Goal: Information Seeking & Learning: Check status

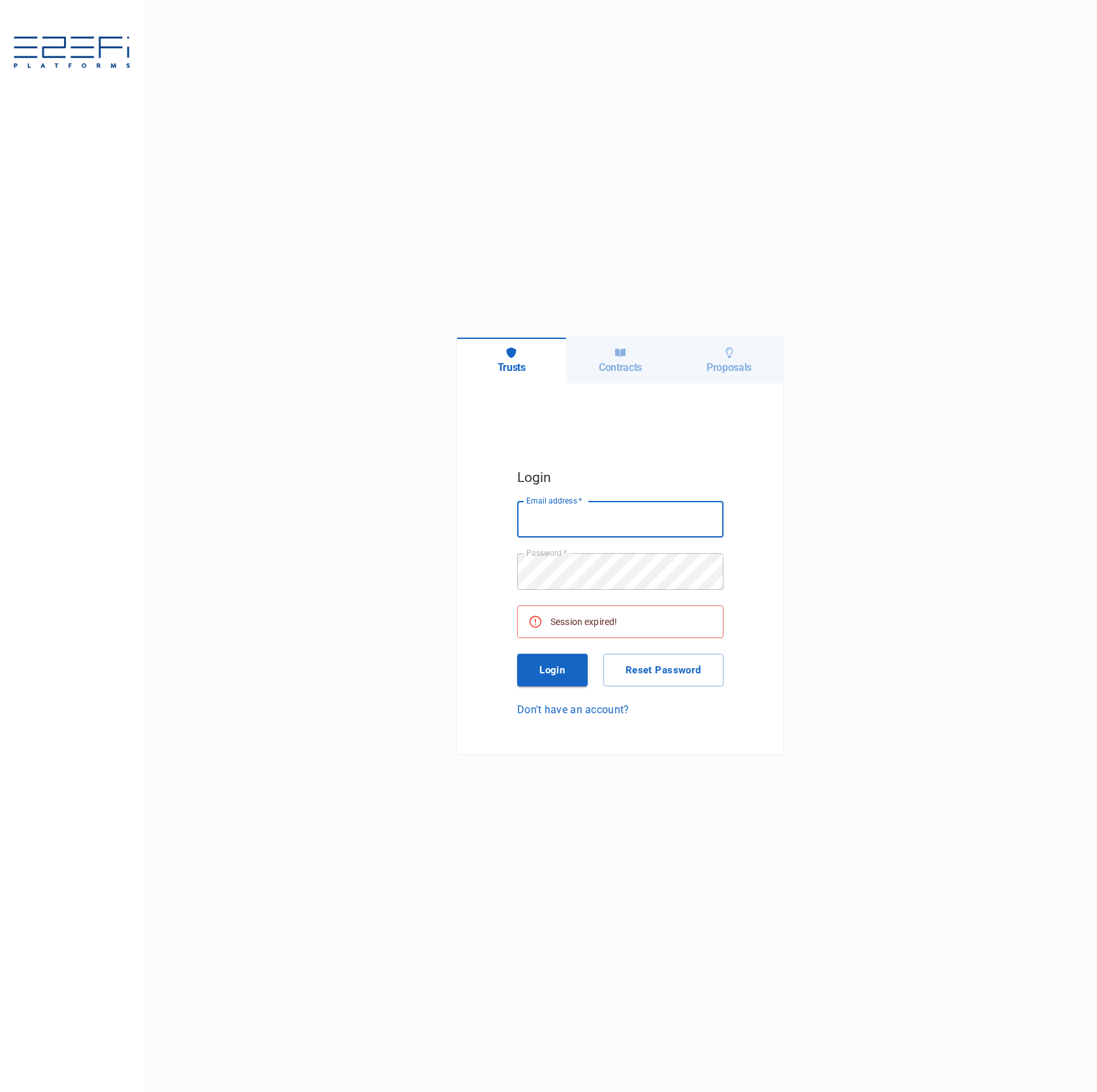
click at [639, 516] on input "Email address   *" at bounding box center [621, 519] width 207 height 36
type input "[PERSON_NAME][EMAIL_ADDRESS][DOMAIN_NAME]"
click at [558, 664] on button "Login" at bounding box center [552, 670] width 70 height 33
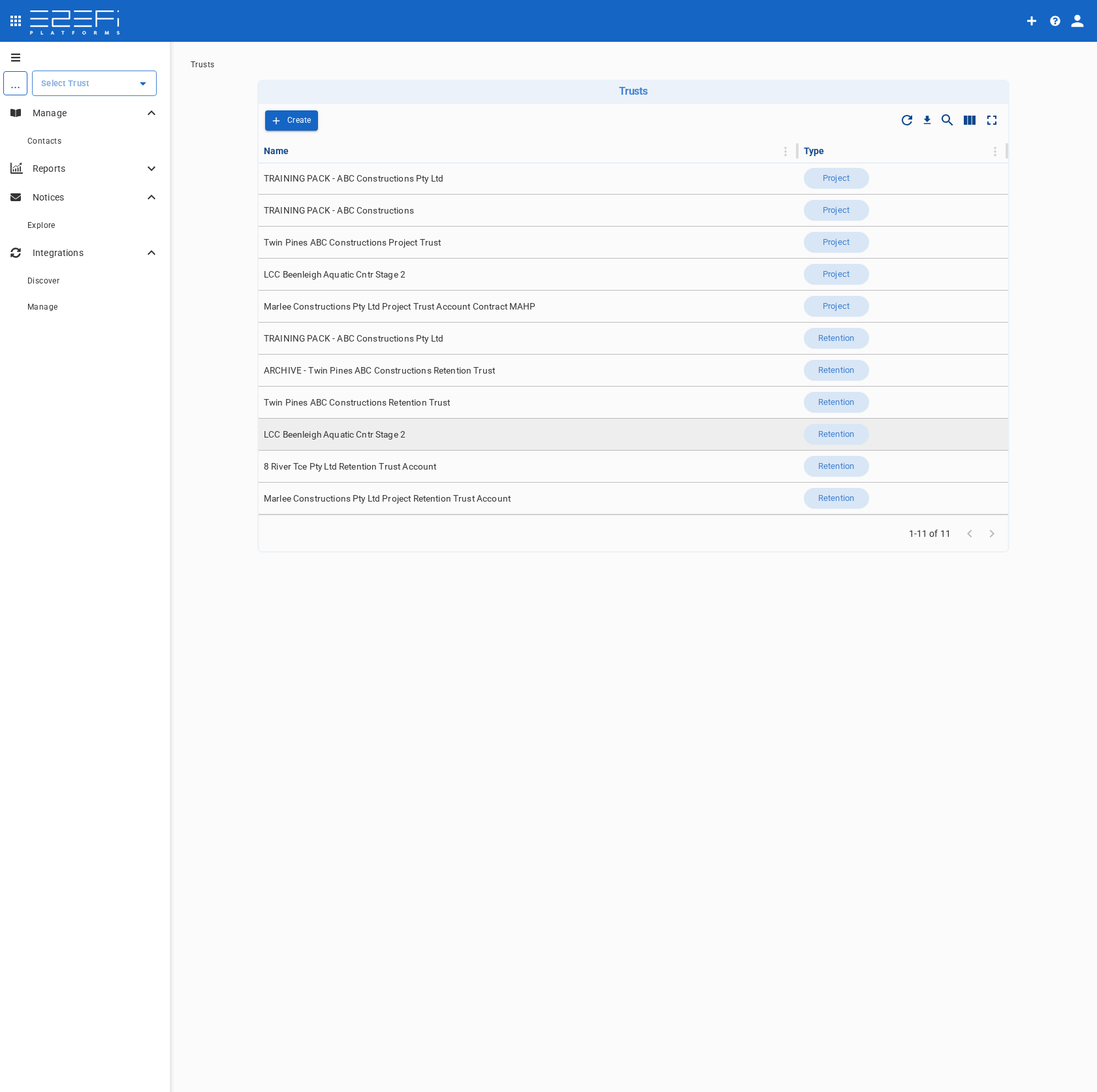
click at [493, 445] on td "LCC Beenleigh Aquatic Cntr Stage 2" at bounding box center [528, 434] width 540 height 31
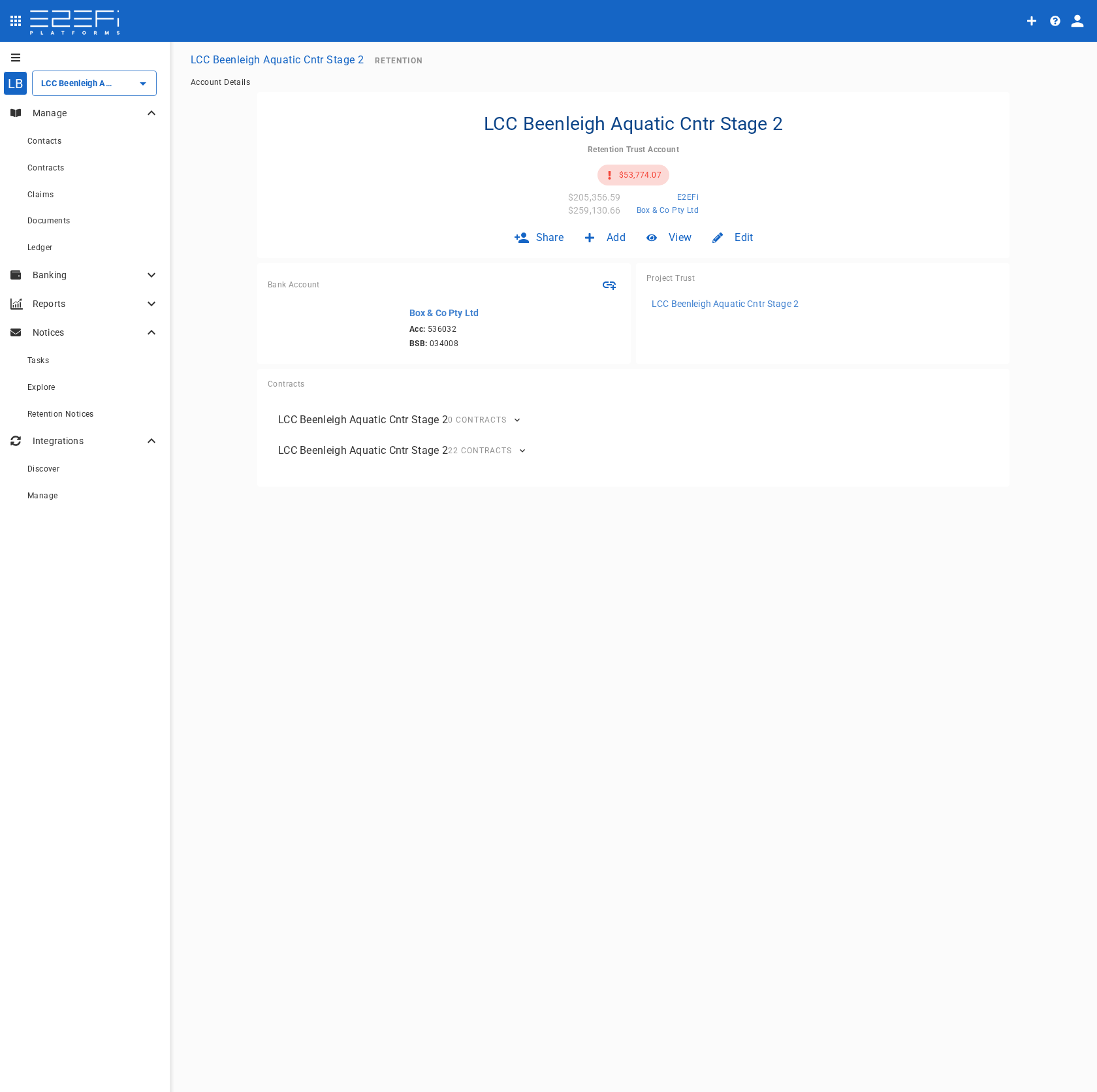
click at [103, 276] on p "Banking" at bounding box center [88, 275] width 111 height 13
click at [102, 297] on div "Electronic Payments" at bounding box center [93, 303] width 132 height 17
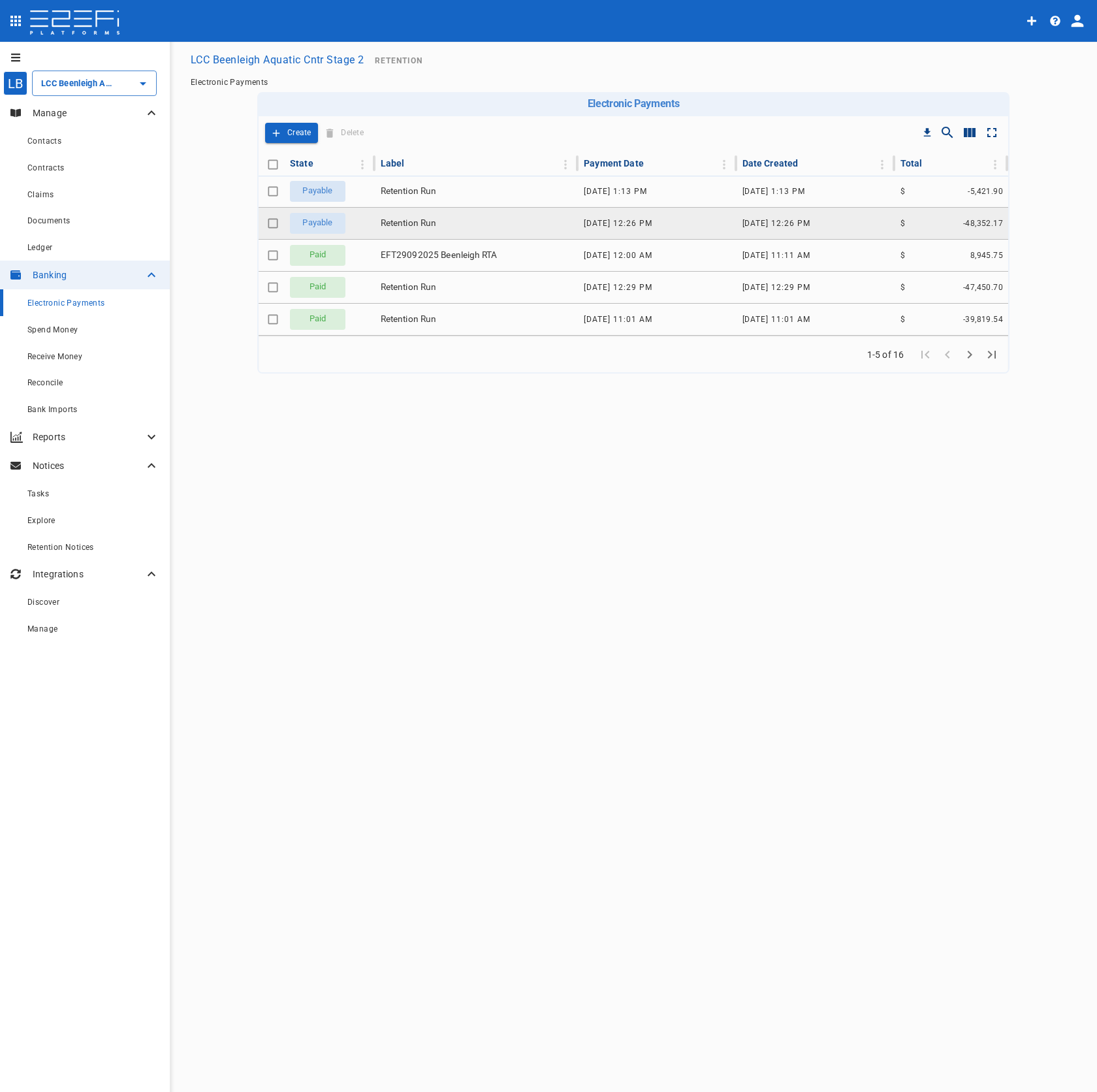
click at [513, 229] on td "Retention Run" at bounding box center [477, 223] width 203 height 31
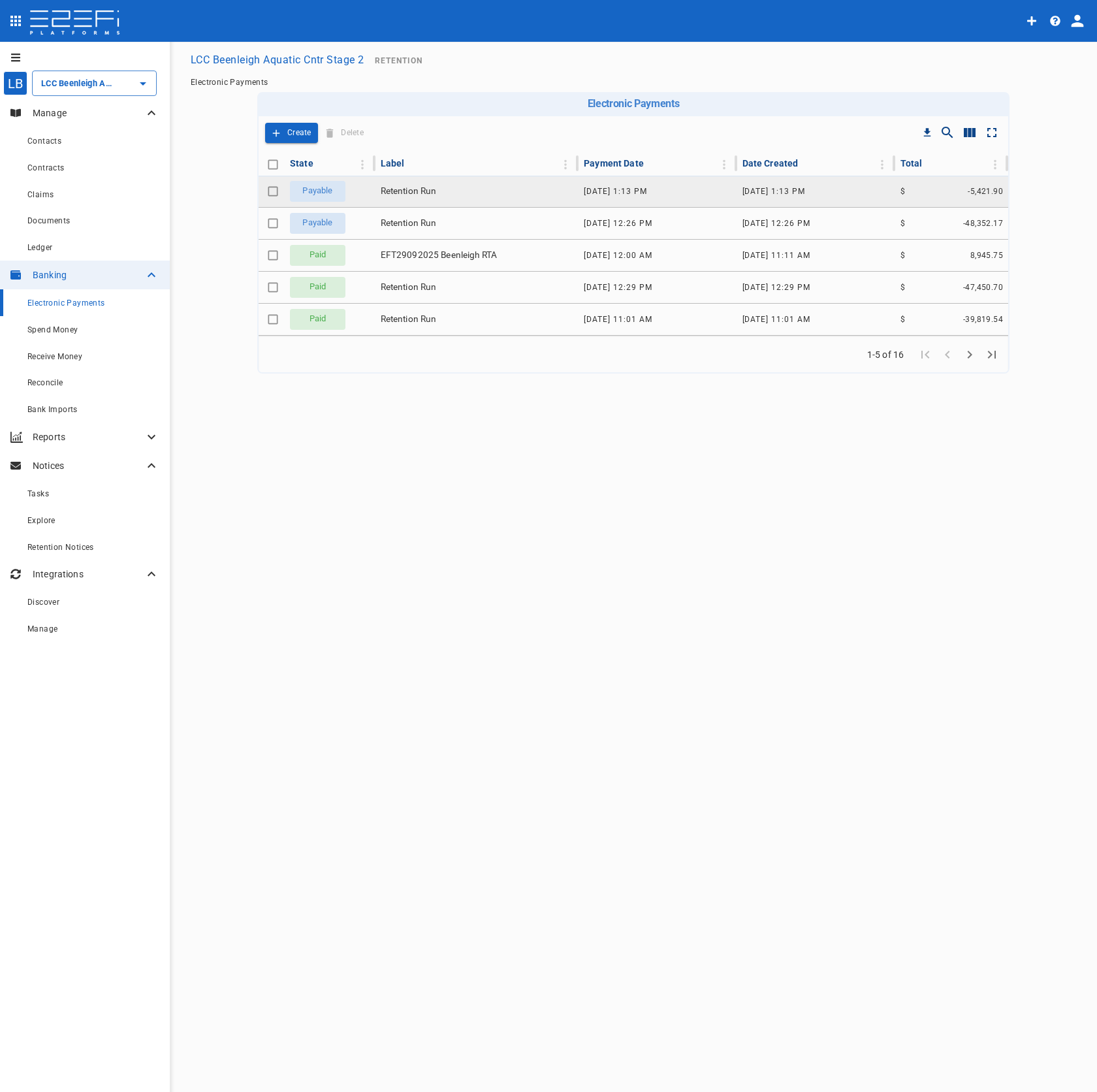
click at [517, 194] on td "Retention Run" at bounding box center [477, 192] width 203 height 31
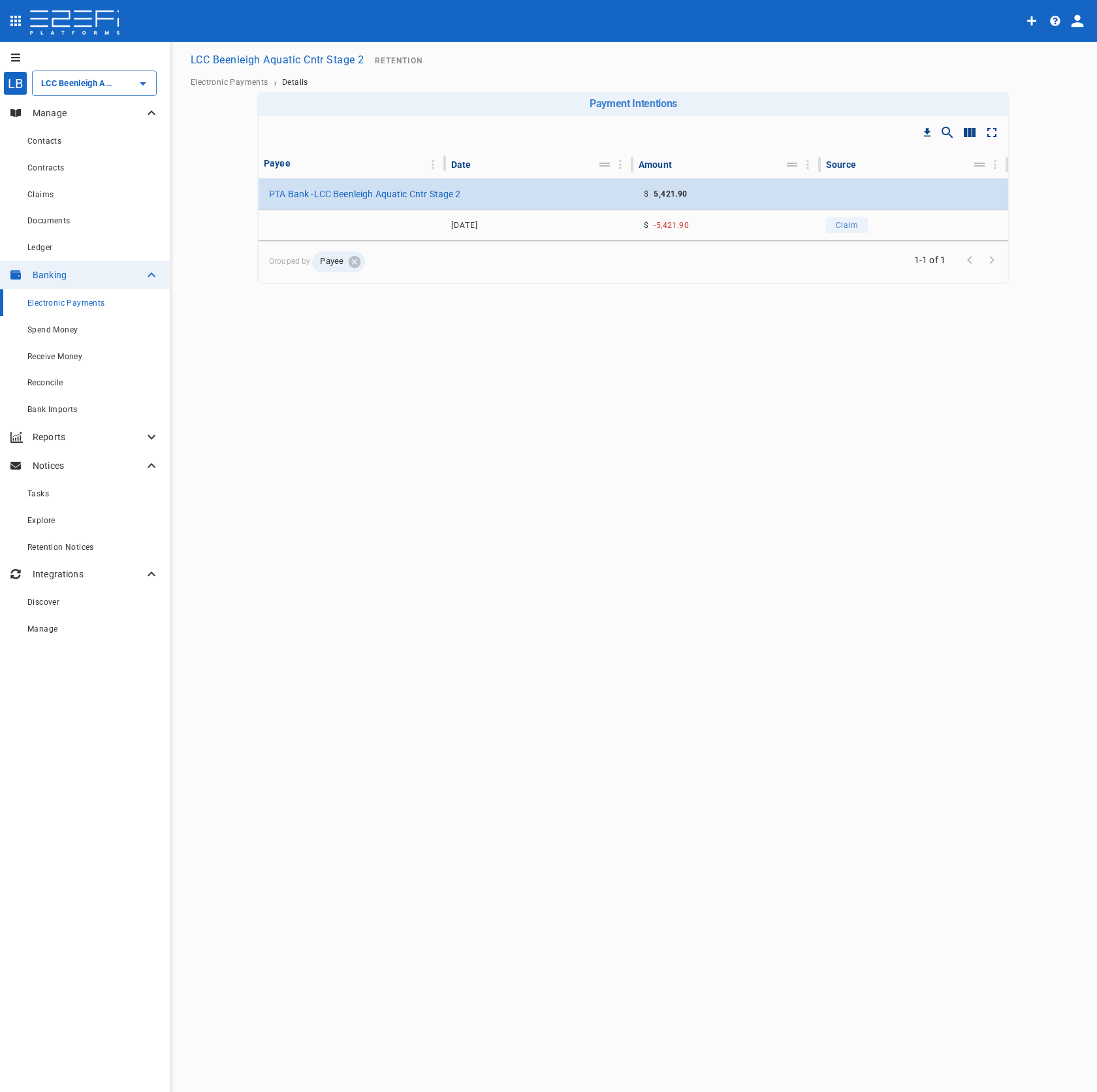
drag, startPoint x: 465, startPoint y: 248, endPoint x: 458, endPoint y: 246, distance: 7.3
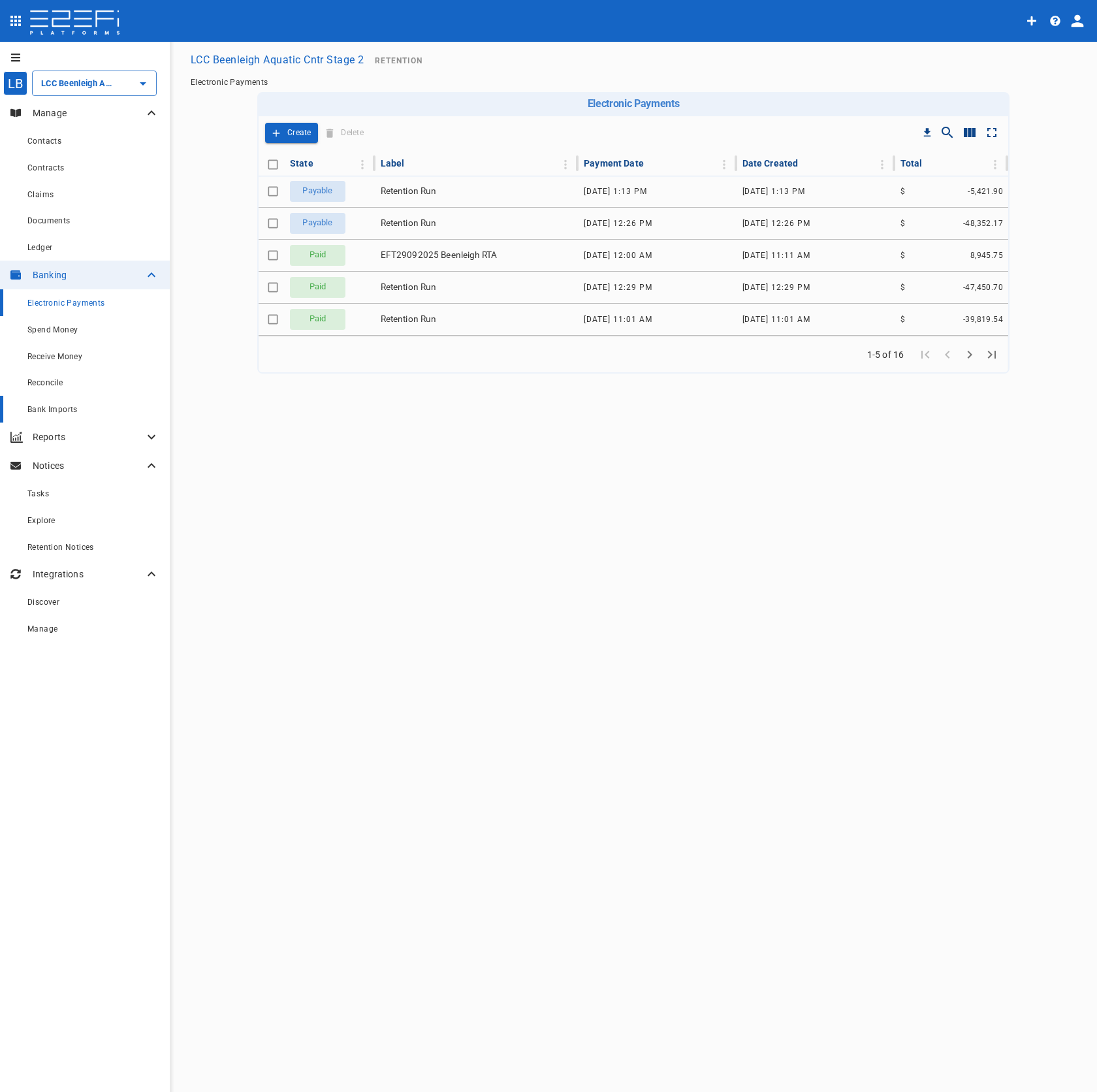
click at [110, 400] on link "Bank Imports" at bounding box center [84, 409] width 169 height 26
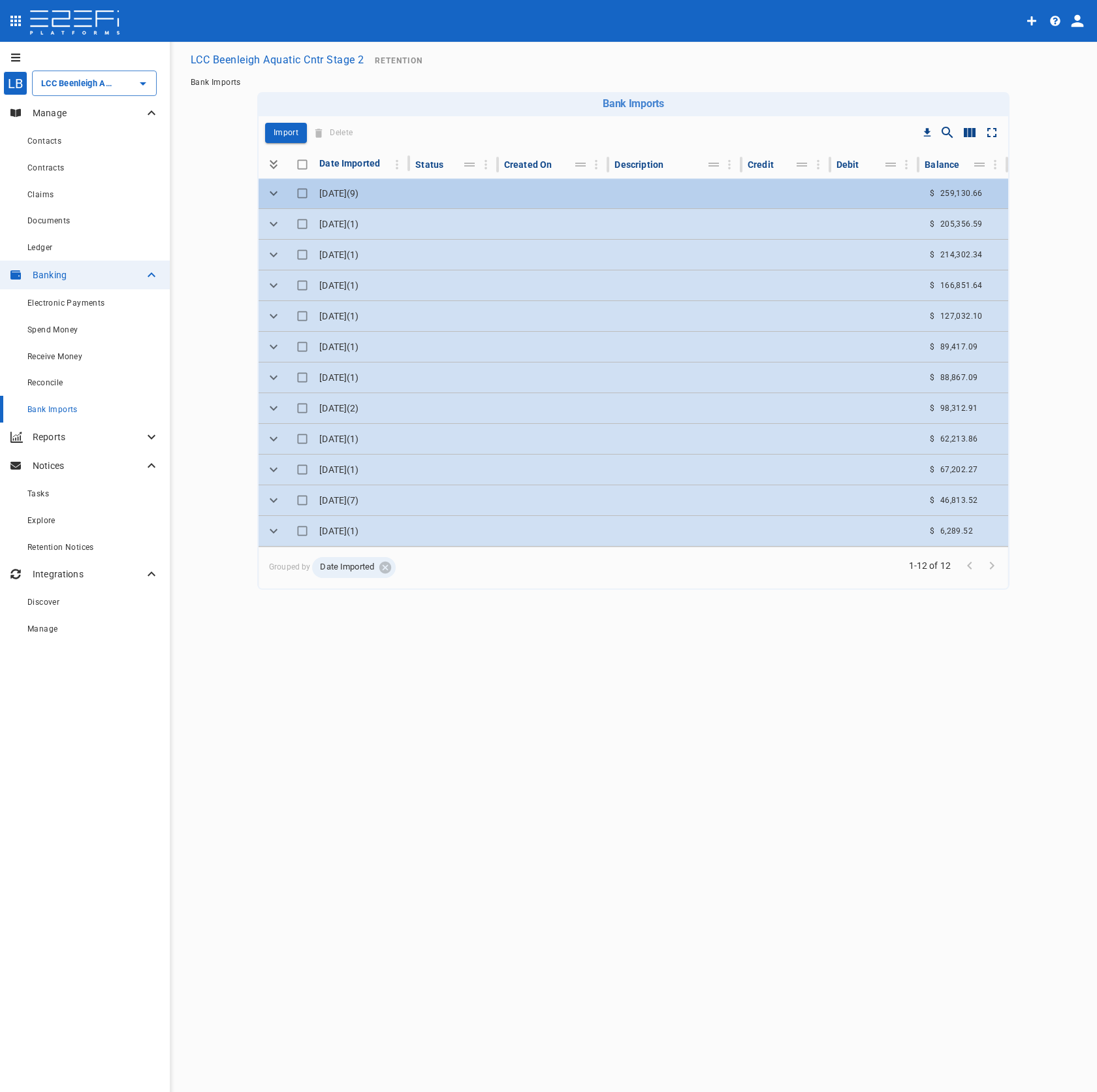
click at [723, 184] on td at bounding box center [675, 193] width 133 height 30
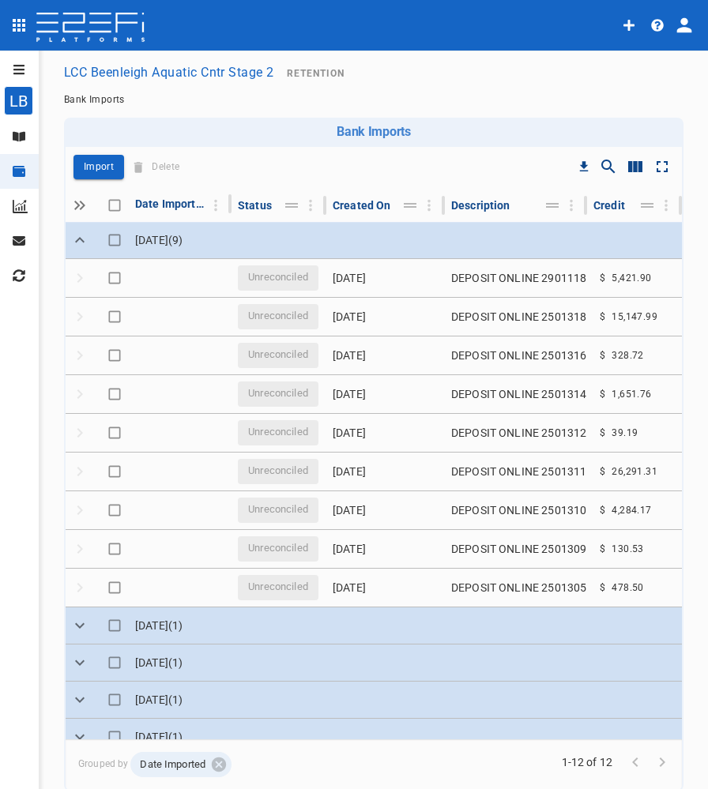
click at [218, 66] on button "LCC Beenleigh Aquatic Cntr Stage 2" at bounding box center [169, 72] width 223 height 31
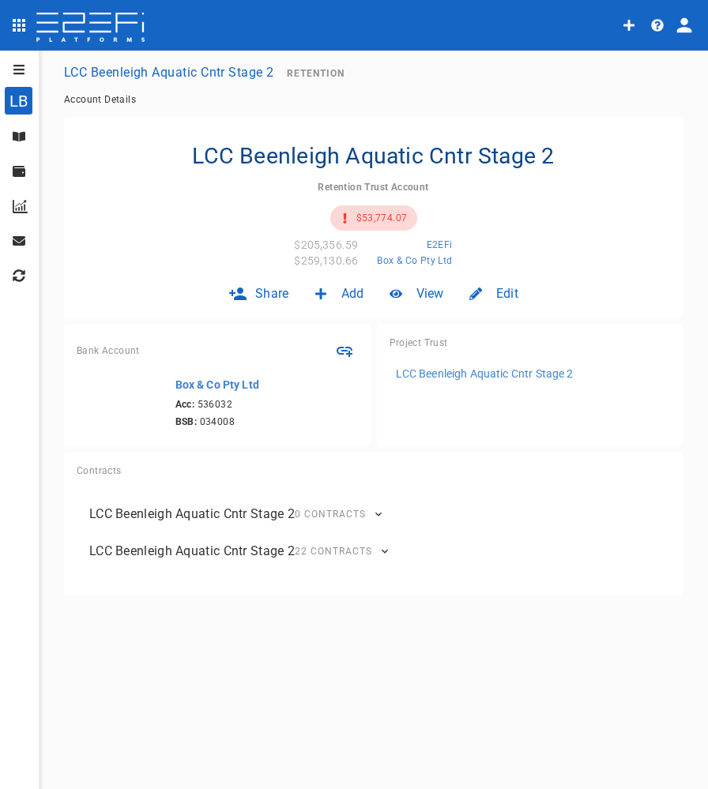
click at [539, 371] on p "LCC Beenleigh Aquatic Cntr Stage 2" at bounding box center [485, 374] width 178 height 16
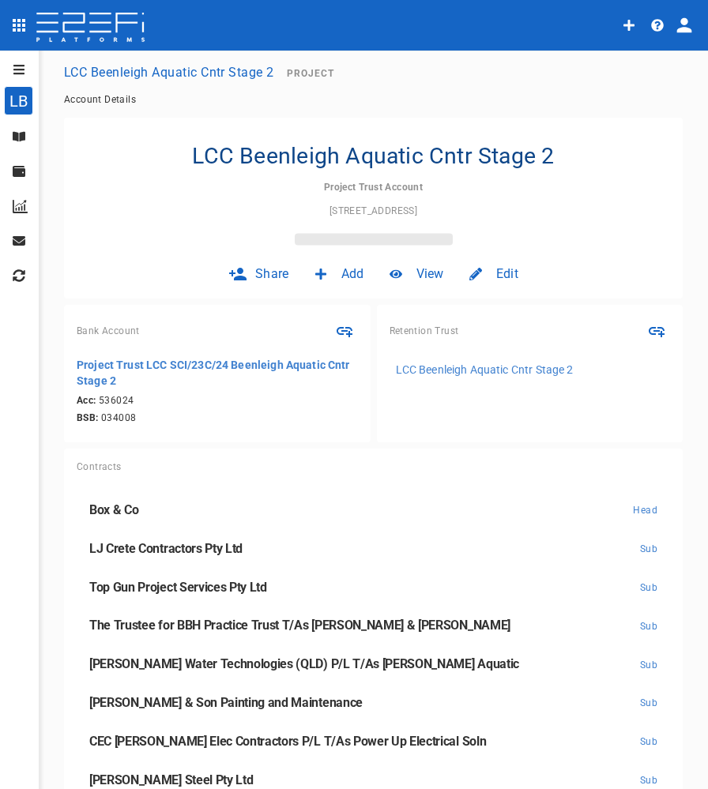
click at [13, 69] on icon "open drawer" at bounding box center [18, 69] width 11 height 9
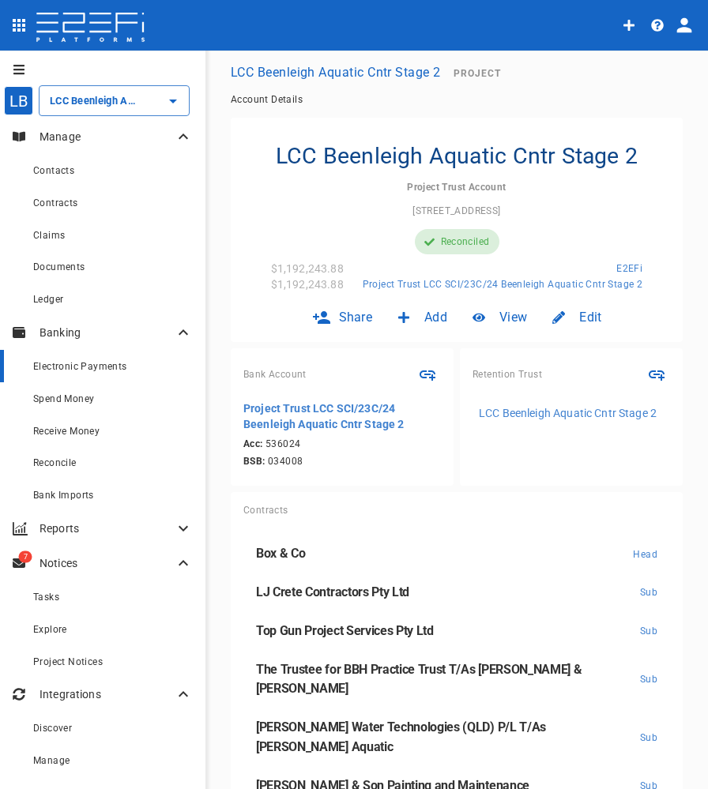
click at [119, 378] on link "Electronic Payments" at bounding box center [102, 366] width 205 height 32
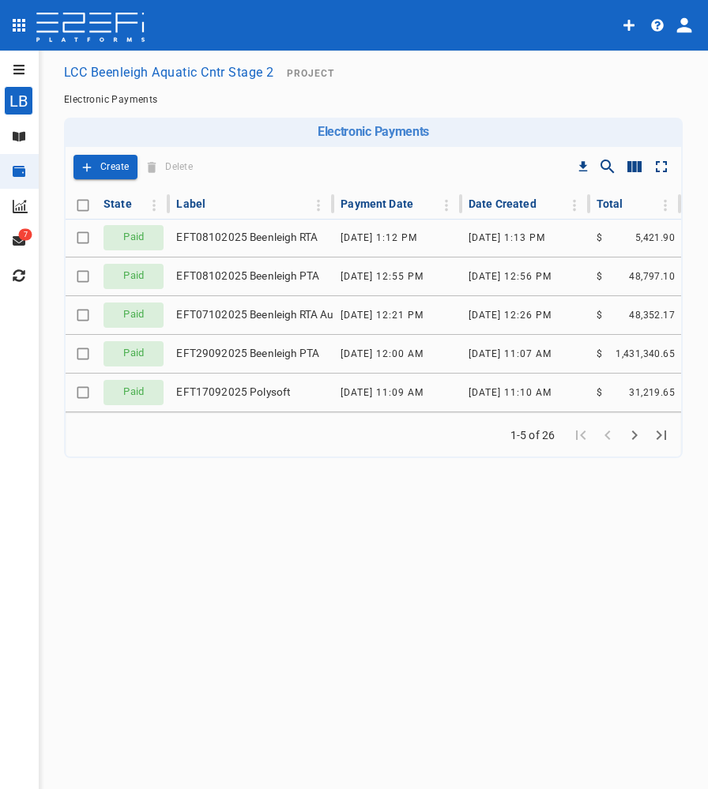
click at [20, 68] on icon "open drawer" at bounding box center [19, 69] width 13 height 13
